Goal: Task Accomplishment & Management: Manage account settings

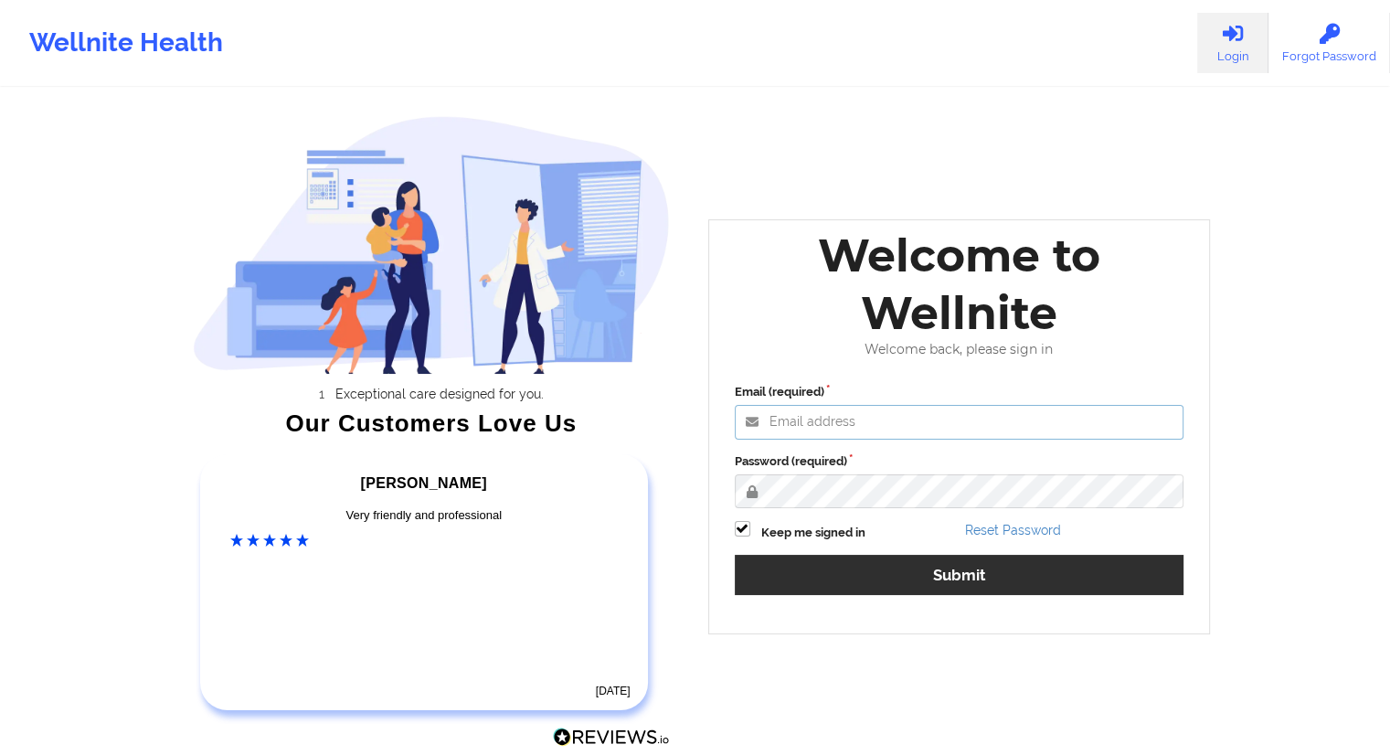
type input "[EMAIL_ADDRESS][DOMAIN_NAME]"
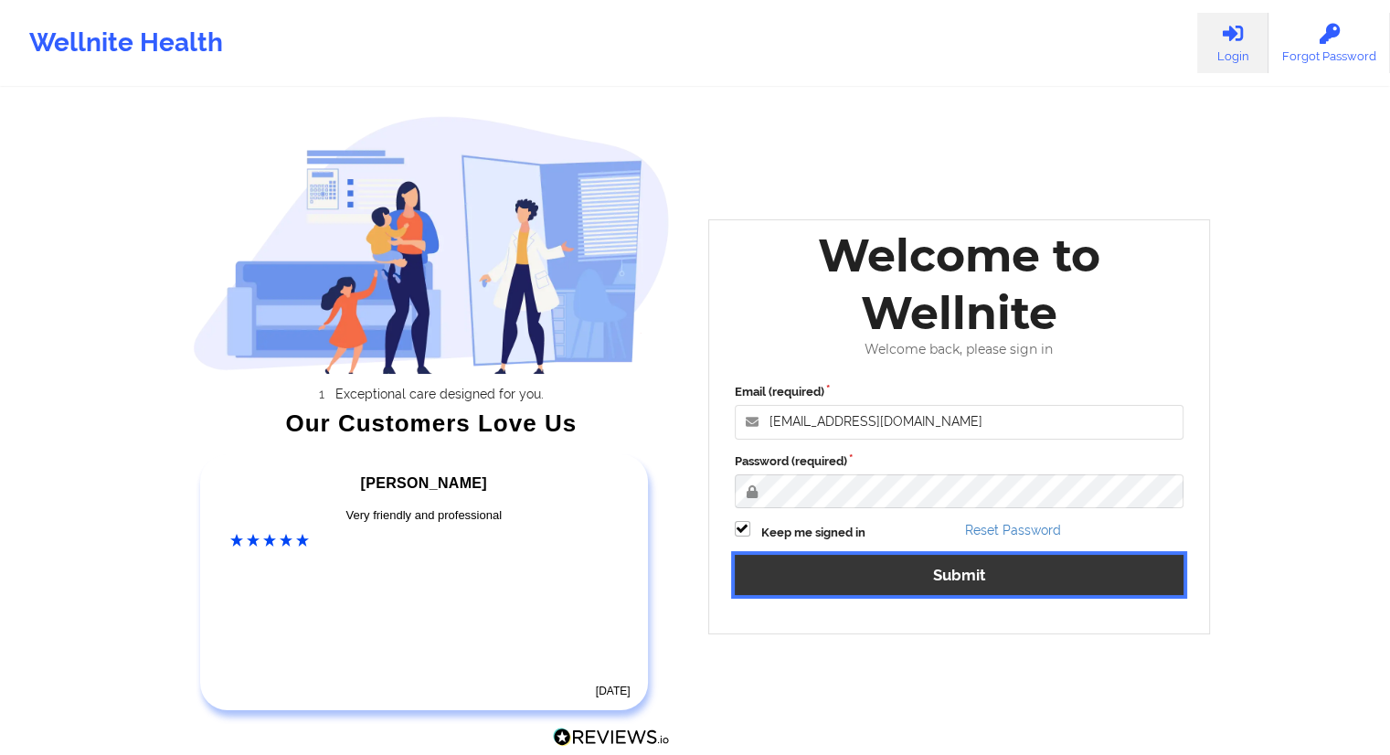
click at [947, 571] on button "Submit" at bounding box center [960, 574] width 450 height 39
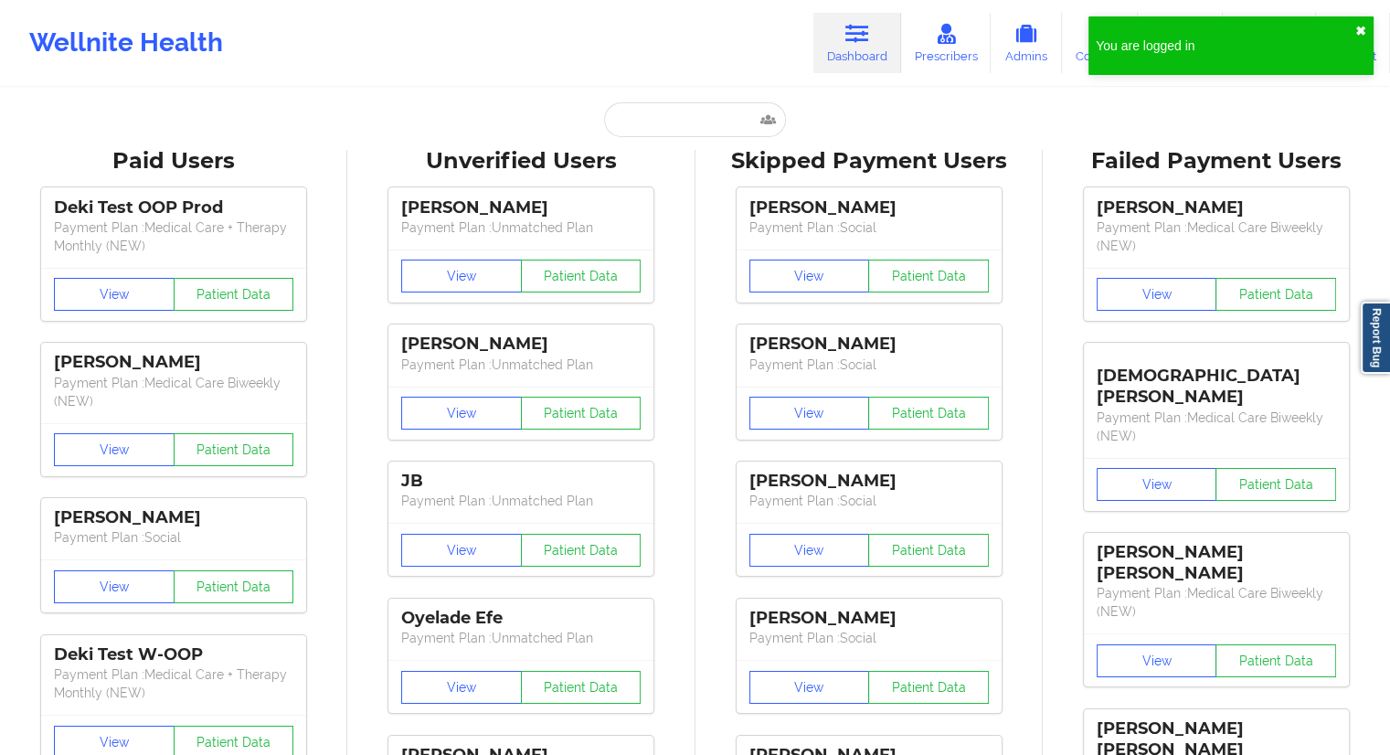
click at [1358, 28] on button "✖︎" at bounding box center [1361, 31] width 11 height 15
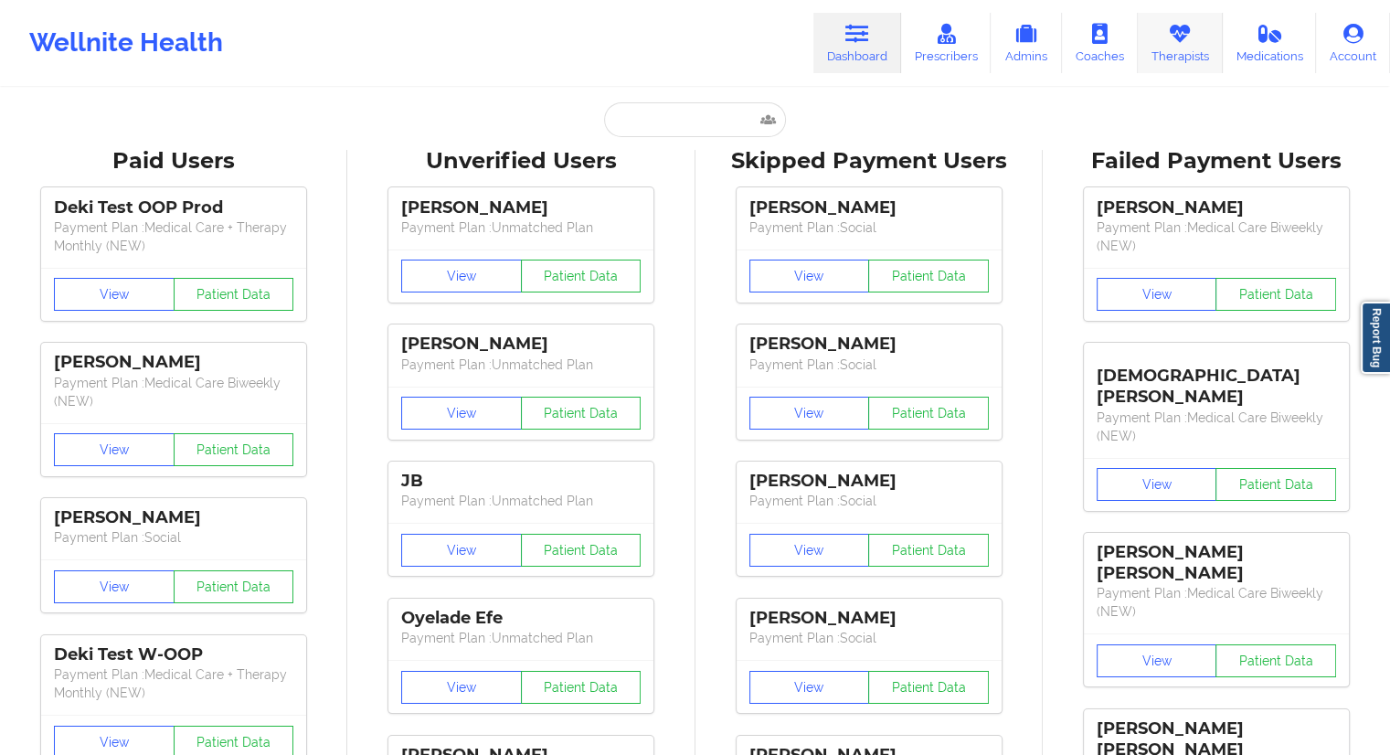
click at [1178, 55] on link "Therapists" at bounding box center [1180, 43] width 85 height 60
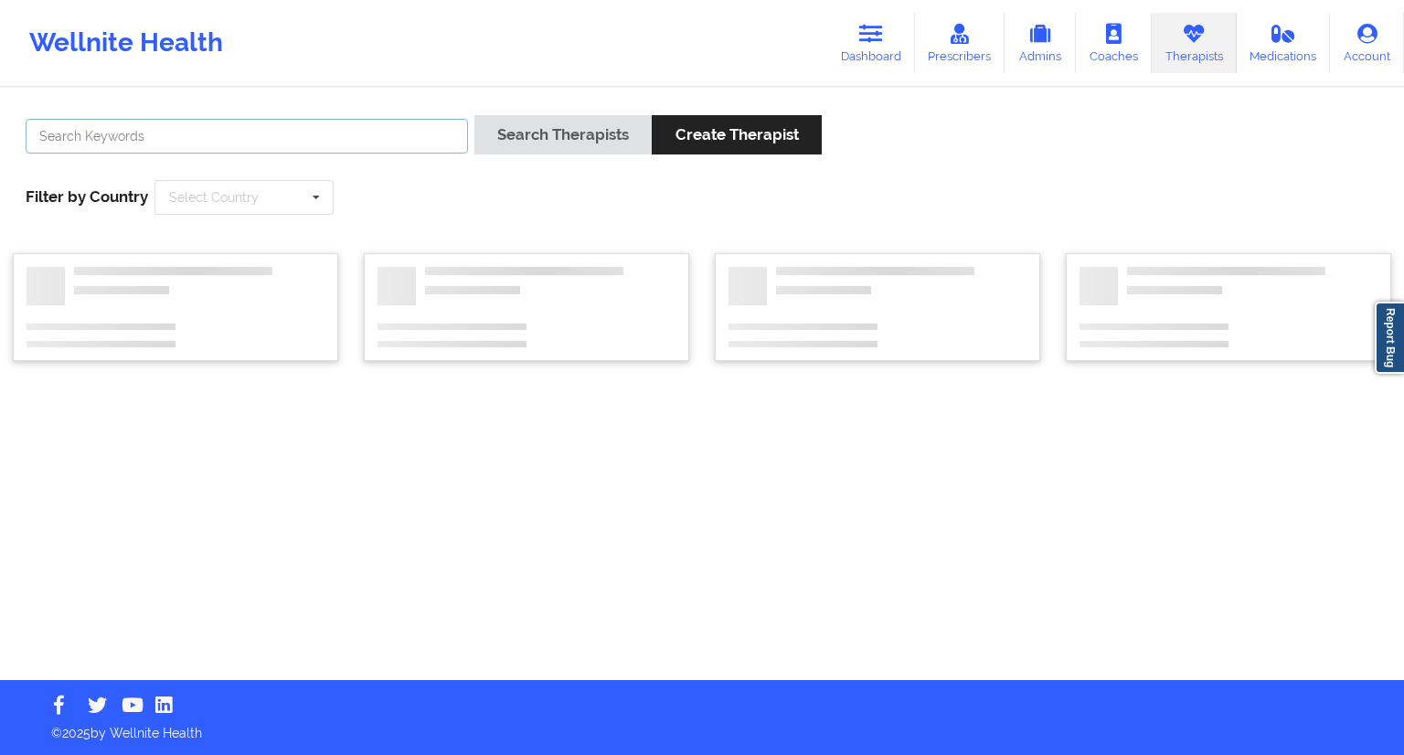
click at [144, 145] on input "text" at bounding box center [247, 136] width 442 height 35
paste input "[PERSON_NAME]"
type input "[PERSON_NAME]"
click at [545, 136] on button "Search Therapists" at bounding box center [562, 134] width 177 height 39
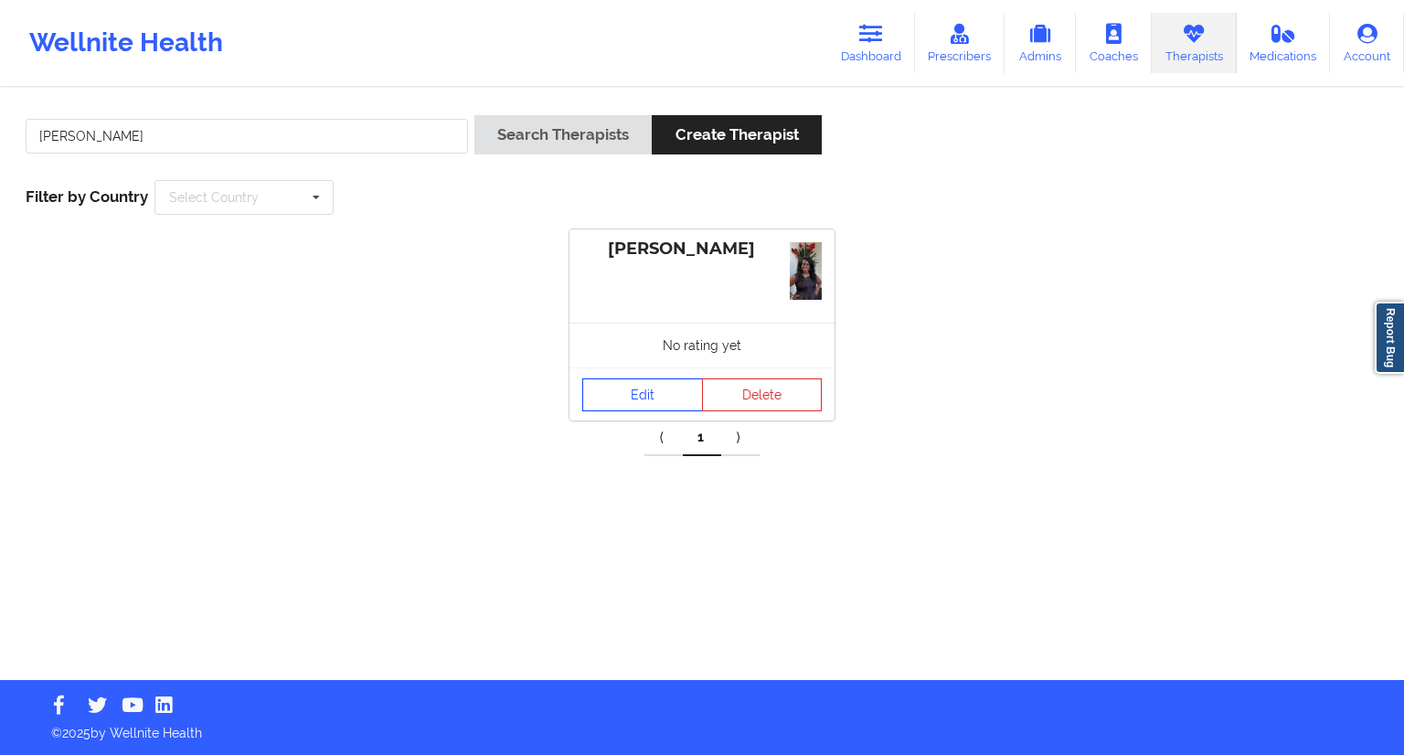
click at [636, 401] on link "Edit" at bounding box center [642, 394] width 121 height 33
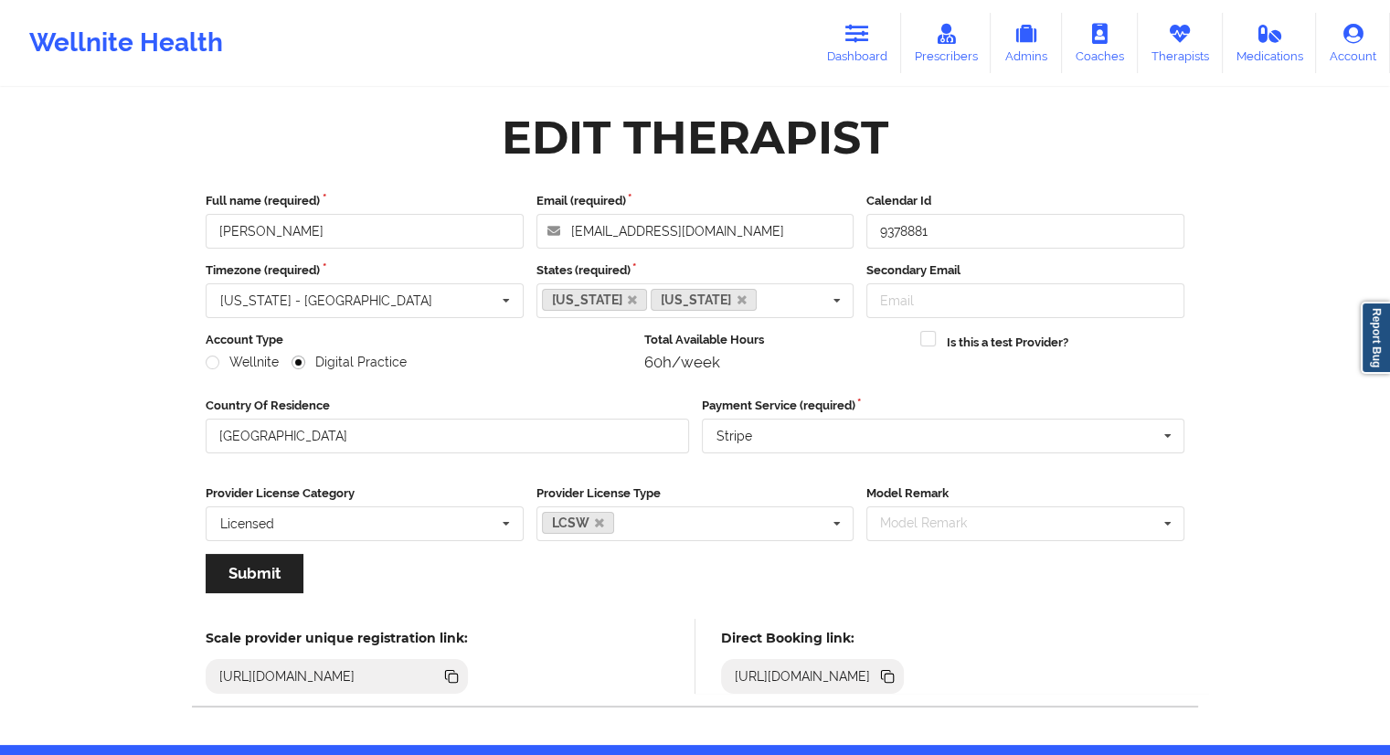
click at [894, 675] on icon at bounding box center [889, 678] width 9 height 9
click at [879, 35] on link "Dashboard" at bounding box center [858, 43] width 88 height 60
